Goal: Share content

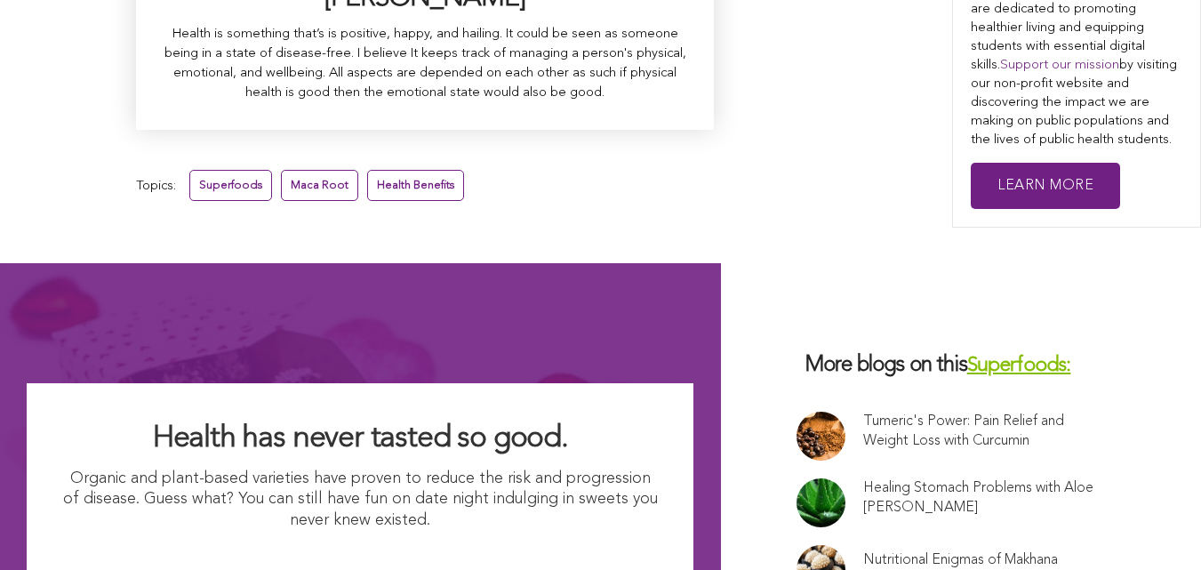
scroll to position [11400, 0]
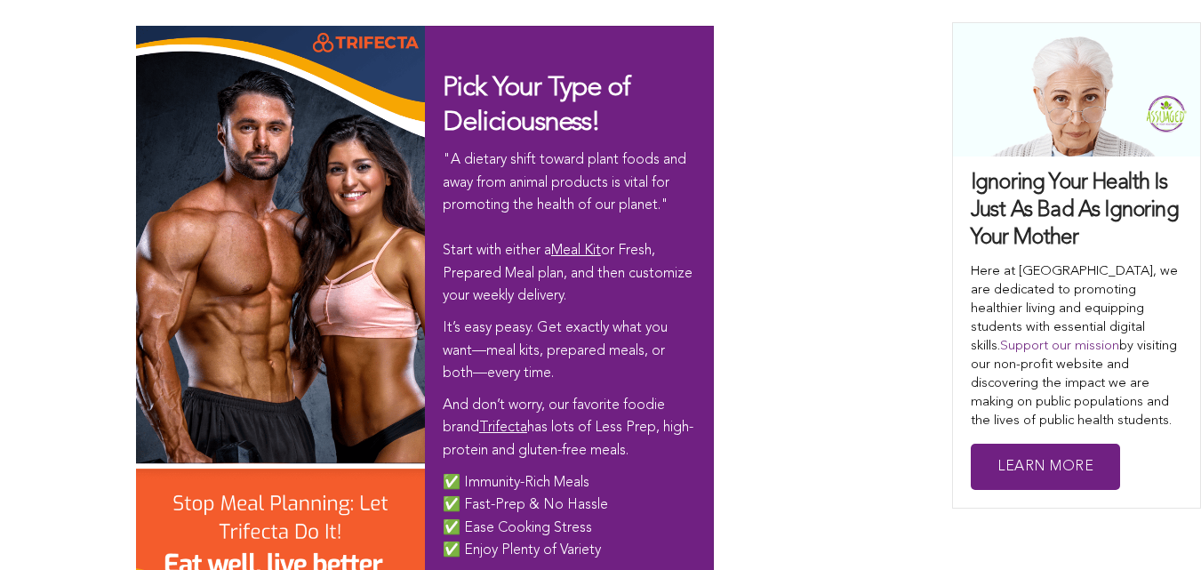
scroll to position [12431, 0]
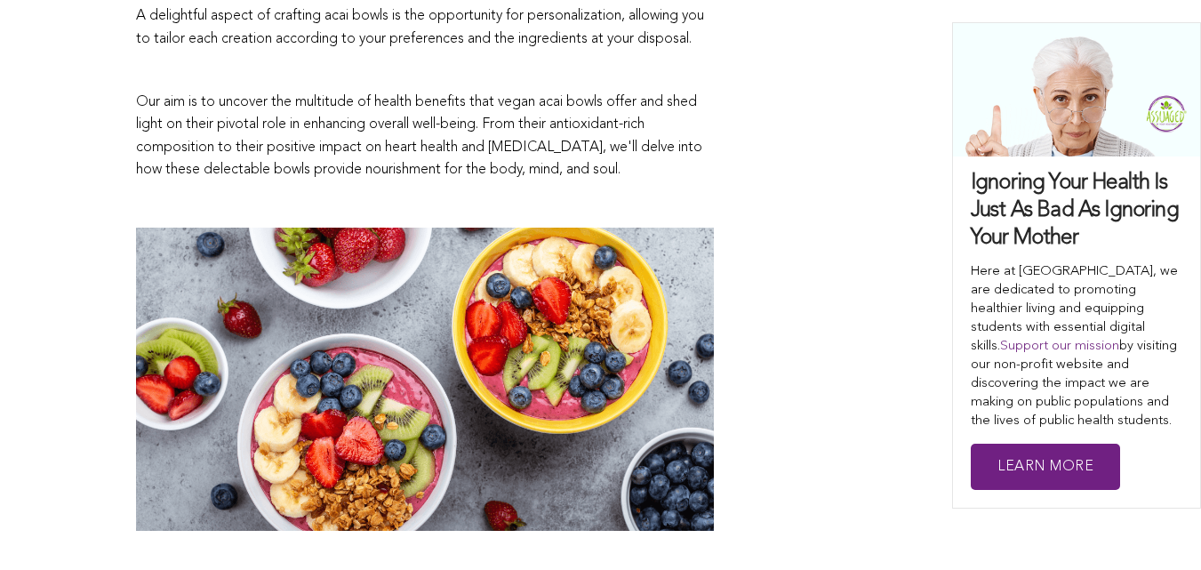
scroll to position [0, 0]
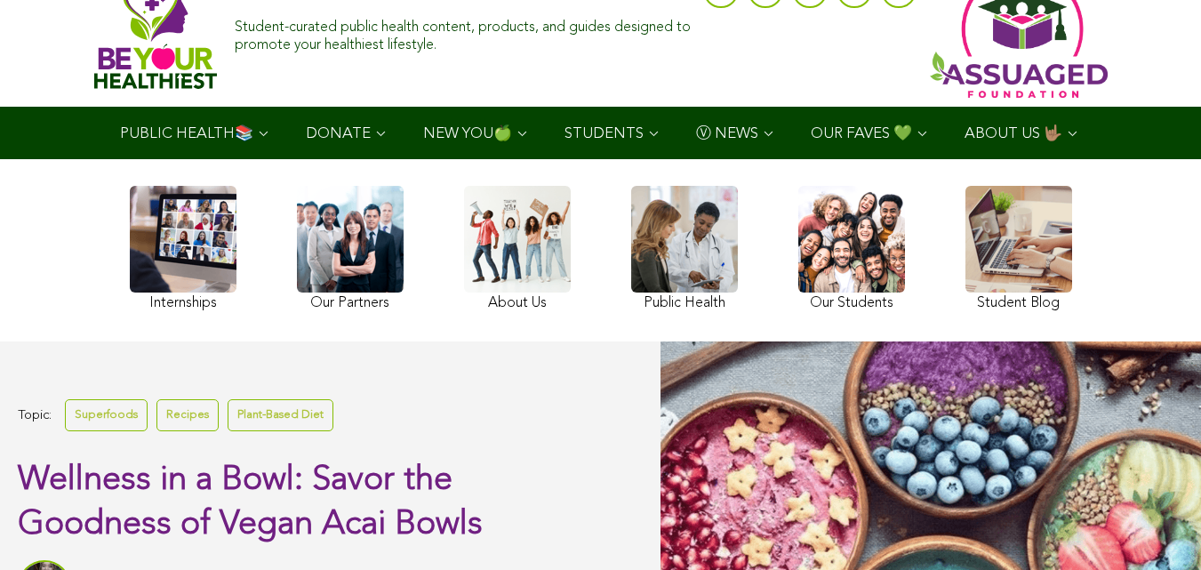
click at [821, 159] on ul "PUBLIC HEALTH📚 YouTube Our Rap Song Immunity Precautions DONATE via Venmo via P…" at bounding box center [600, 133] width 998 height 52
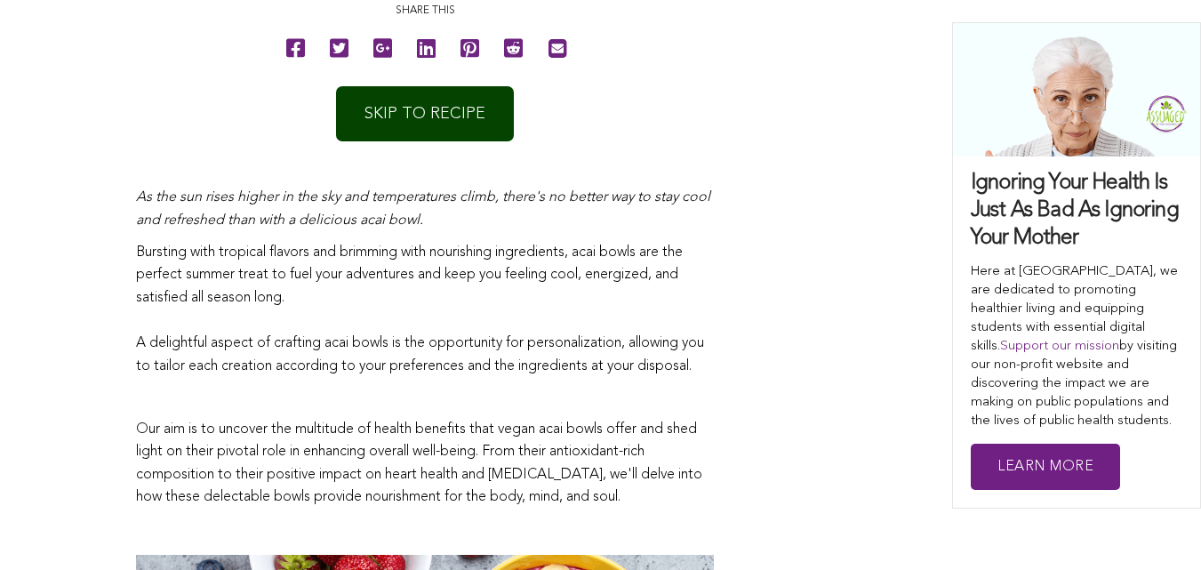
scroll to position [903, 0]
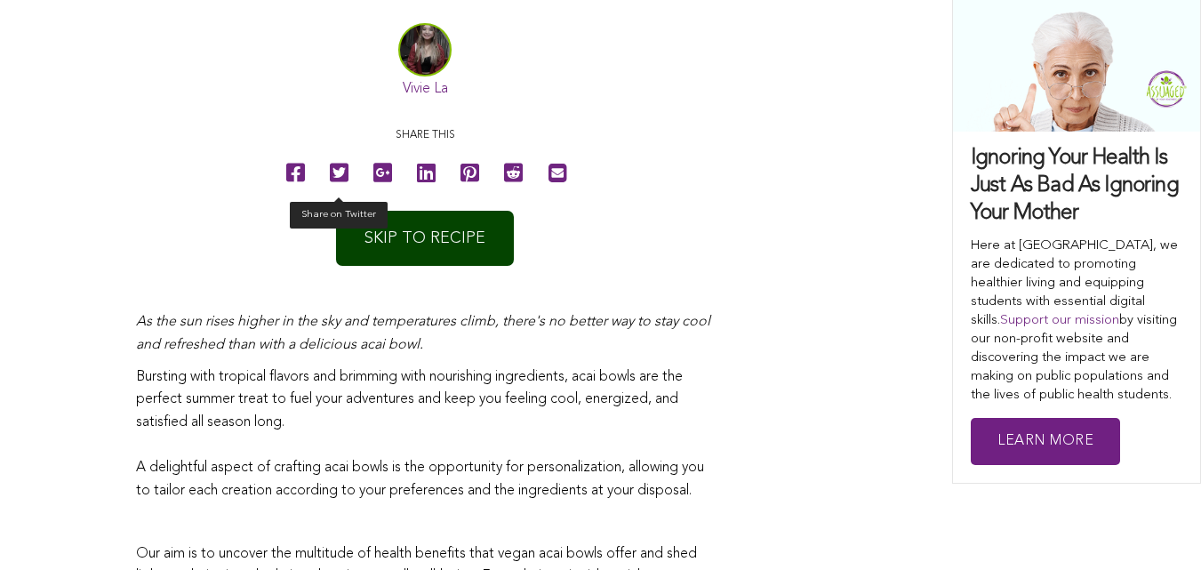
click at [330, 193] on icon at bounding box center [339, 173] width 19 height 40
